Goal: Information Seeking & Learning: Learn about a topic

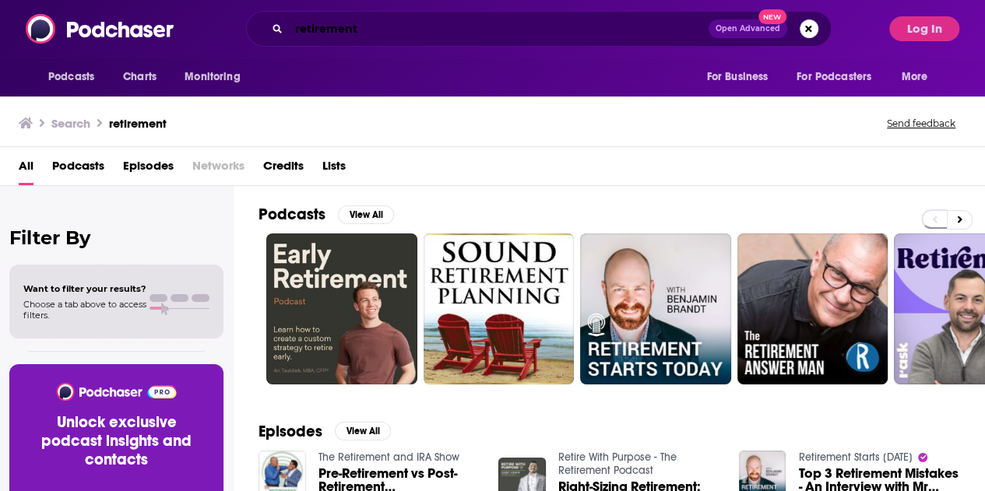
click at [419, 19] on input "retirement" at bounding box center [499, 28] width 420 height 25
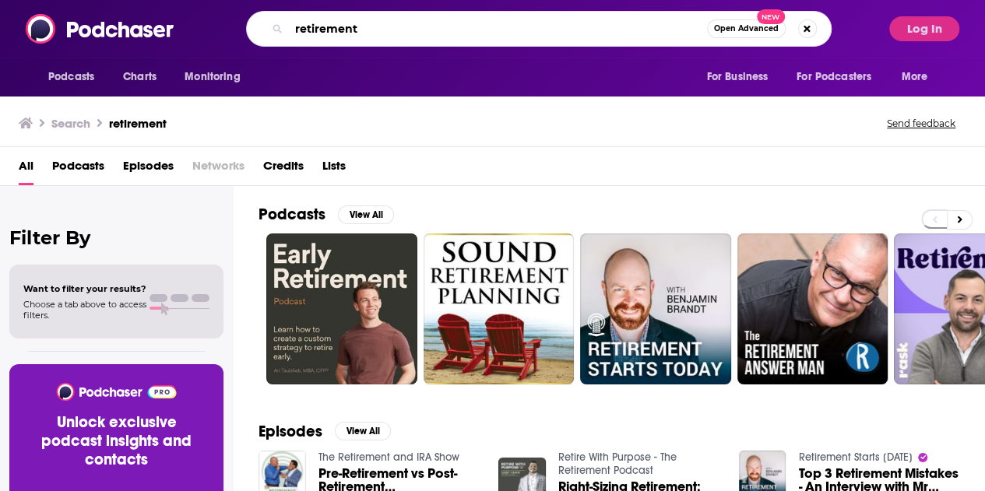
click at [419, 19] on input "retirement" at bounding box center [498, 28] width 418 height 25
paste input "Entrepreneurs, Executives, and Eccentrics"
type input "Entrepreneurs, Executives, and Eccentrics"
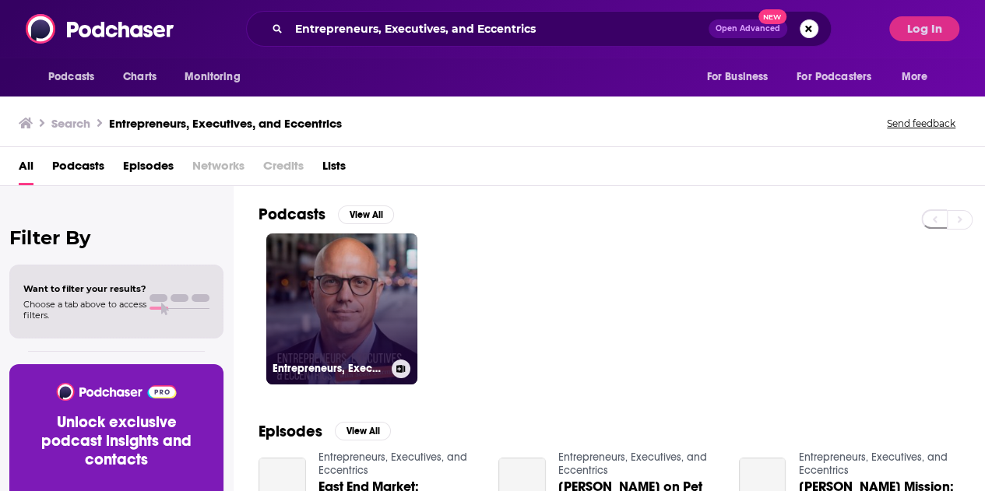
click at [377, 272] on link "Entrepreneurs, Executives, and Eccentrics" at bounding box center [341, 309] width 151 height 151
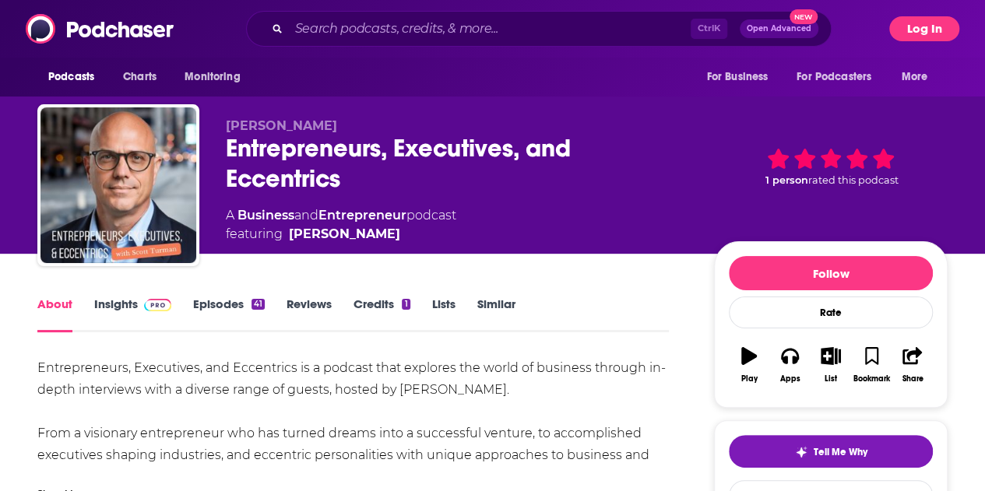
click at [916, 37] on button "Log In" at bounding box center [924, 28] width 70 height 25
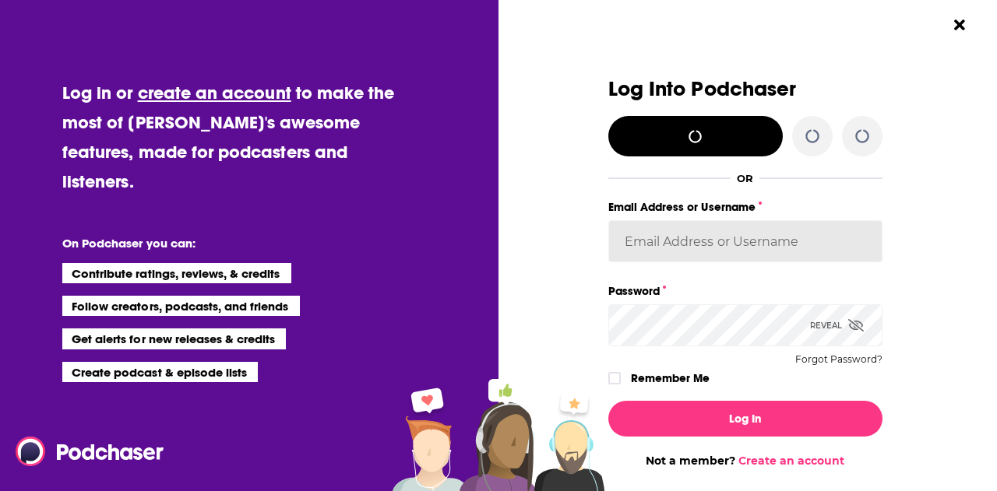
type input "nshort92"
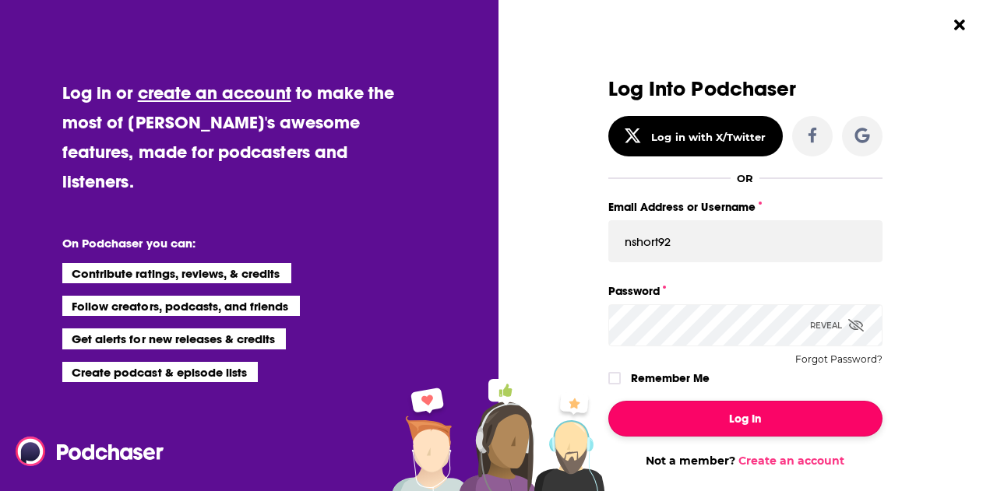
click at [710, 413] on button "Log In" at bounding box center [745, 419] width 274 height 36
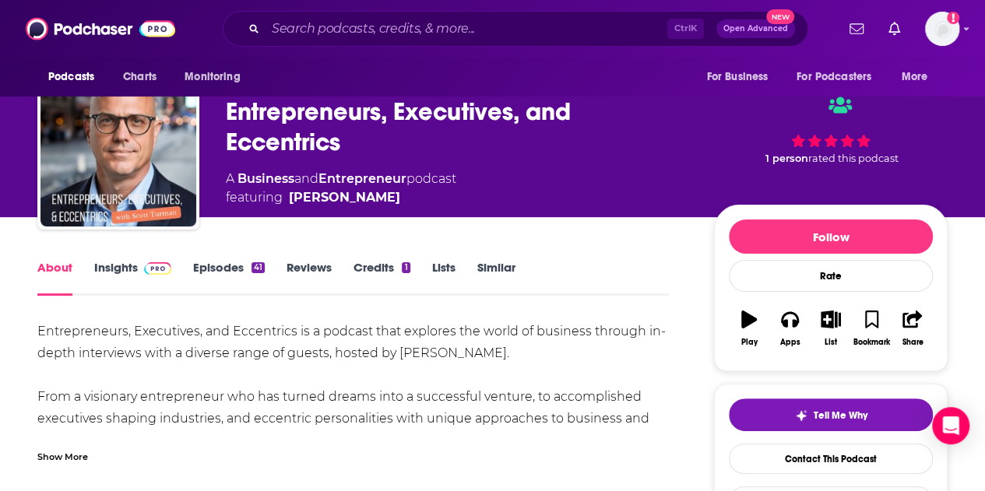
scroll to position [37, 0]
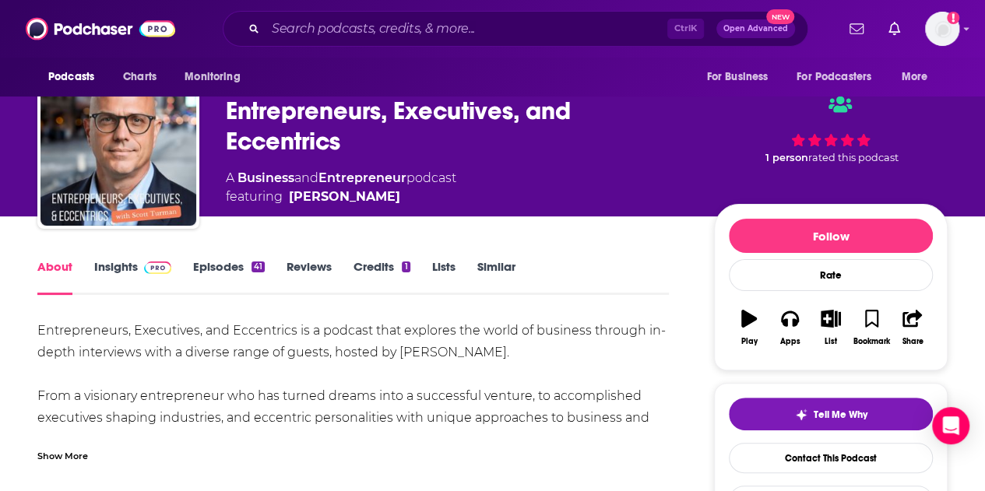
click at [126, 261] on link "Insights" at bounding box center [132, 277] width 77 height 36
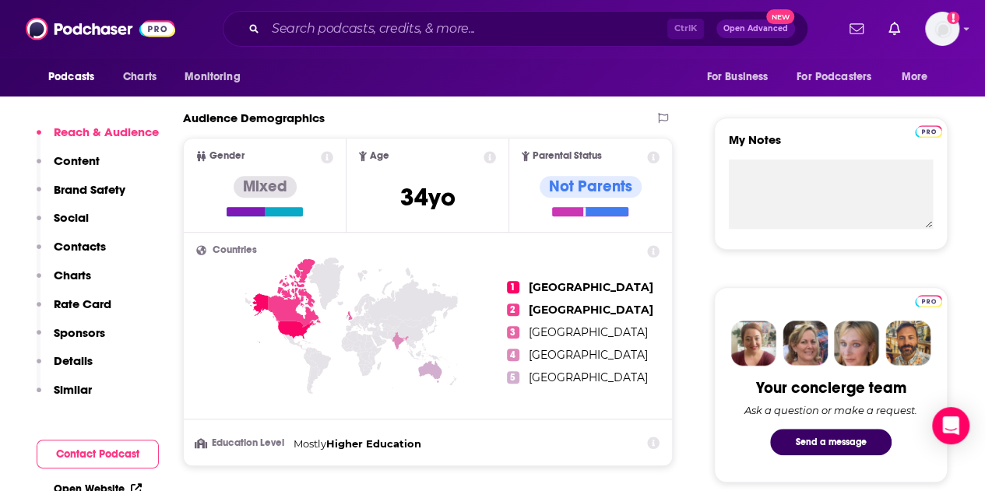
scroll to position [522, 0]
